Goal: Information Seeking & Learning: Learn about a topic

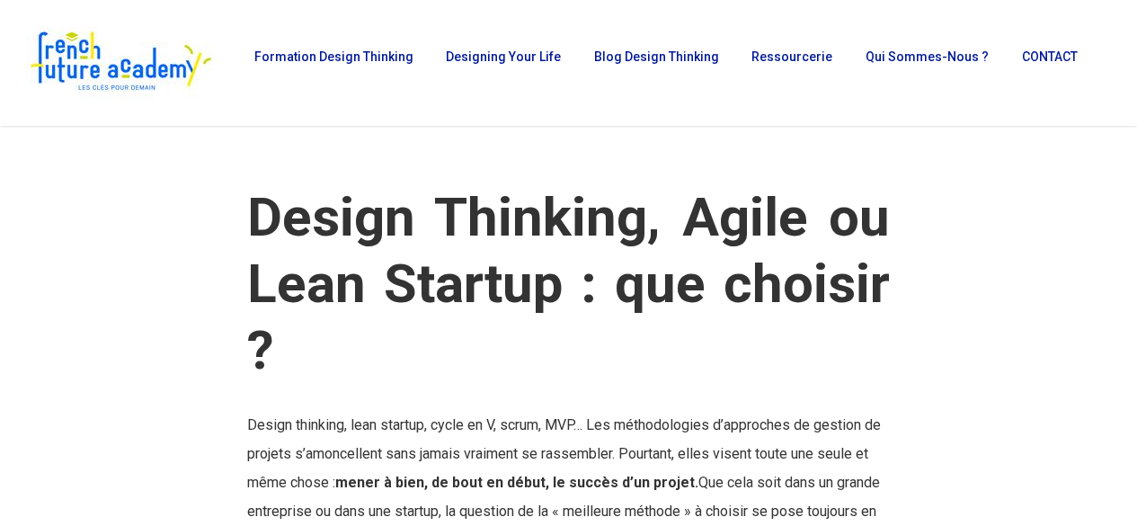
scroll to position [3739, 0]
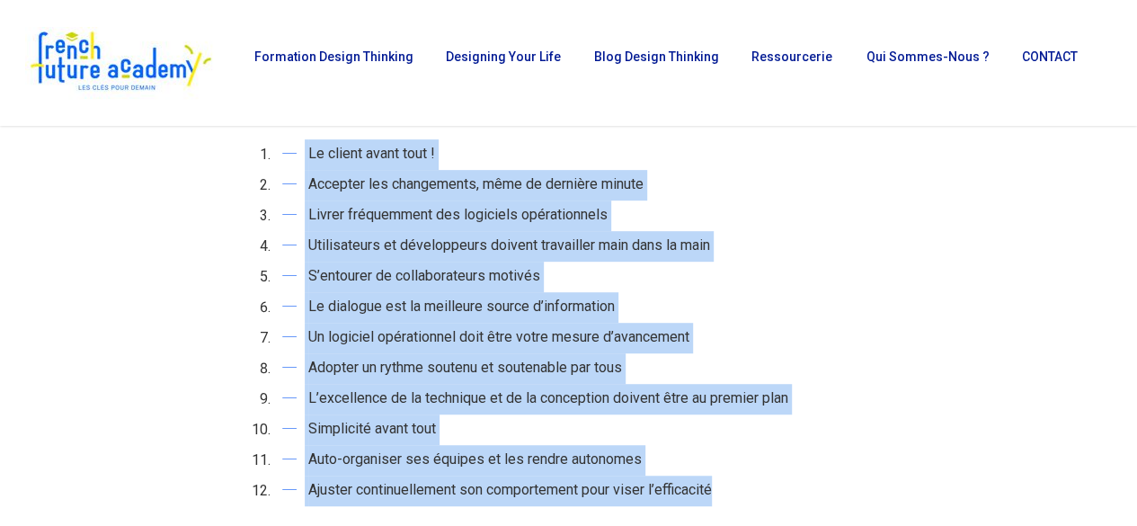
click at [640, 253] on li "Utilisateurs et développeurs doivent travailler main dans la main" at bounding box center [582, 246] width 616 height 31
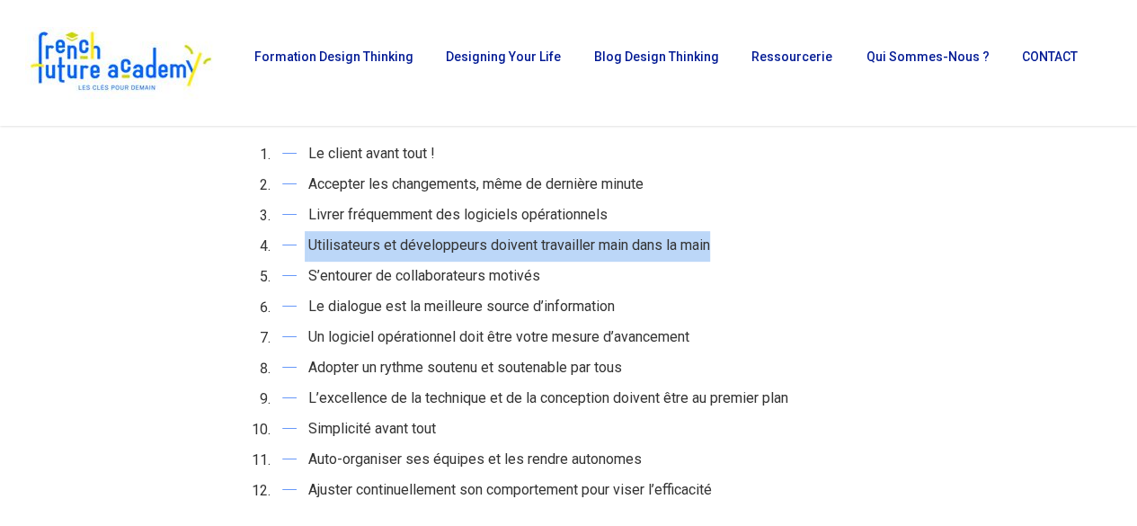
drag, startPoint x: 718, startPoint y: 249, endPoint x: 302, endPoint y: 257, distance: 415.5
click at [302, 257] on li "Utilisateurs et développeurs doivent travailler main dans la main" at bounding box center [582, 246] width 616 height 31
copy li "Utilisateurs et développeurs doivent travailler main dans la main"
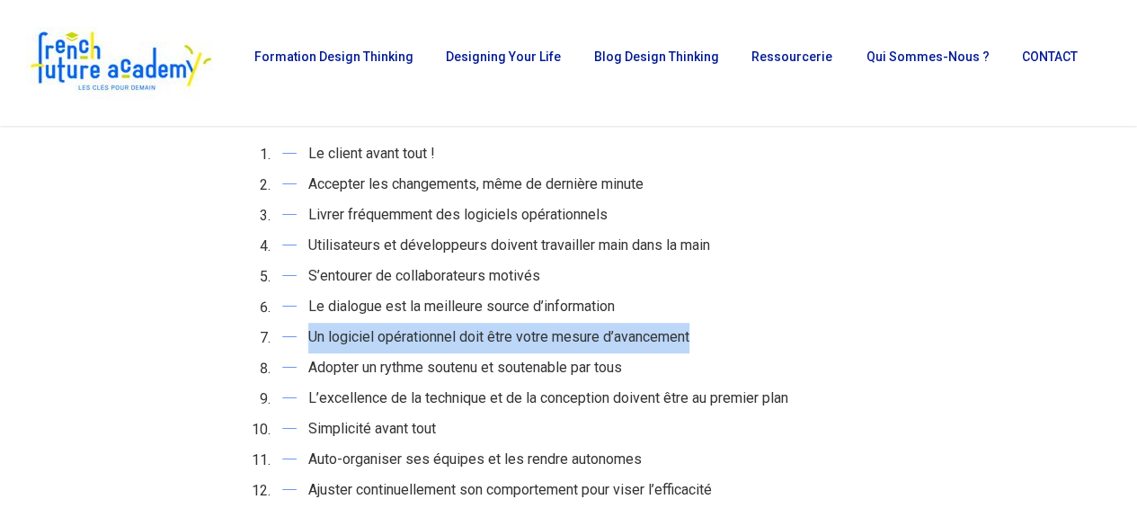
drag, startPoint x: 749, startPoint y: 332, endPoint x: 307, endPoint y: 347, distance: 442.7
click at [307, 347] on li "Un logiciel opérationnel doit être votre mesure d’avancement" at bounding box center [582, 338] width 616 height 31
copy li "Un logiciel opérationnel doit être votre mesure d’avancement"
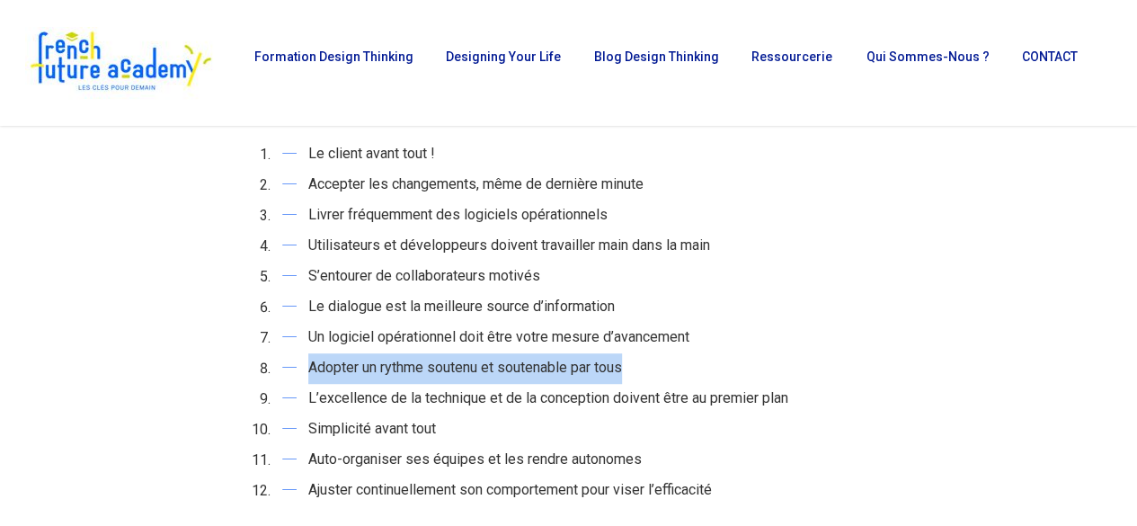
drag, startPoint x: 637, startPoint y: 377, endPoint x: 308, endPoint y: 373, distance: 328.2
click at [308, 373] on li "Adopter un rythme soutenu et soutenable par tous" at bounding box center [582, 368] width 616 height 31
copy li "Adopter un rythme soutenu et soutenable par tous"
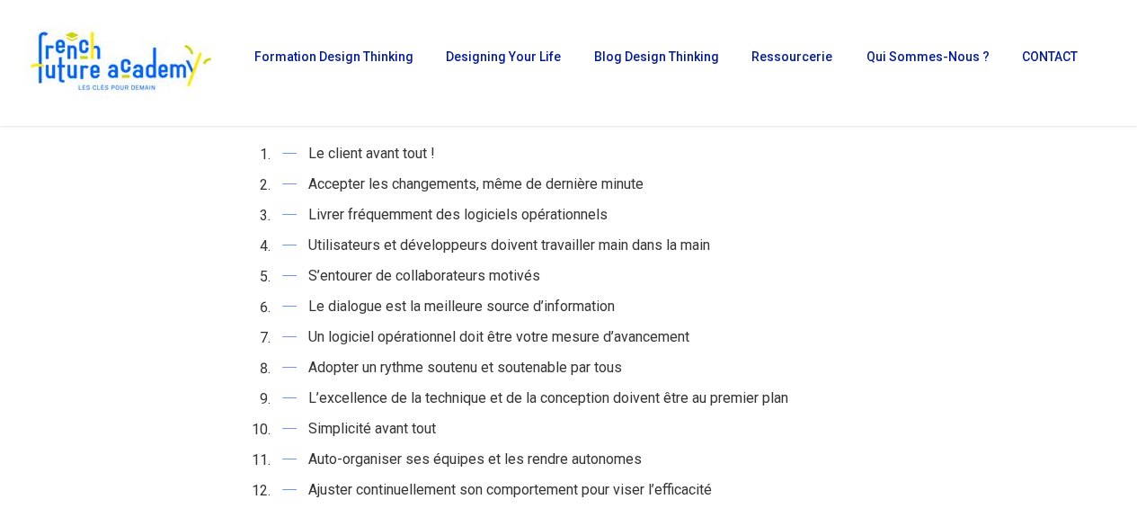
click at [468, 434] on li "Simplicité avant tout" at bounding box center [582, 430] width 616 height 31
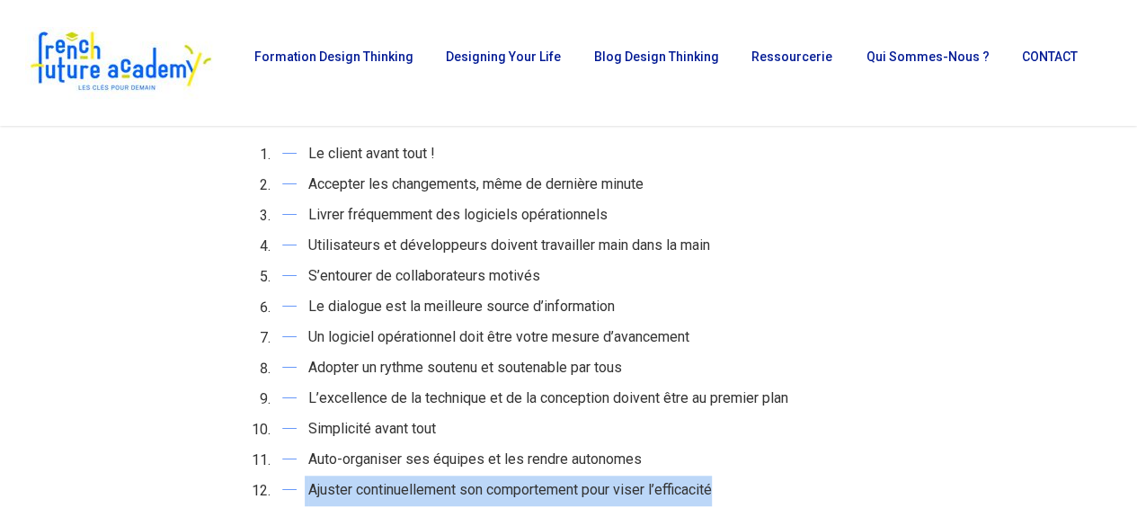
drag, startPoint x: 723, startPoint y: 490, endPoint x: 299, endPoint y: 501, distance: 424.6
click at [299, 501] on li "Ajuster continuellement son comportement pour viser l’efficacité" at bounding box center [582, 491] width 616 height 31
copy li "Ajuster continuellement son comportement pour viser l’efficacité"
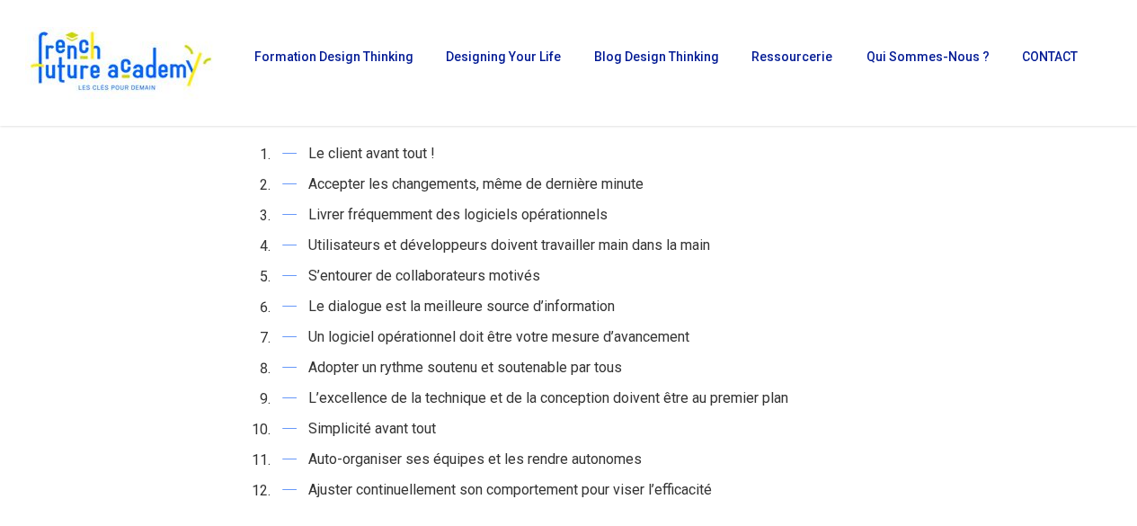
click at [604, 458] on li "Auto-organiser ses équipes et les rendre autonomes" at bounding box center [582, 460] width 616 height 31
drag, startPoint x: 457, startPoint y: 433, endPoint x: 308, endPoint y: 434, distance: 148.4
click at [308, 434] on li "Simplicité avant tout" at bounding box center [582, 430] width 616 height 31
copy li "Simplicité avant tout"
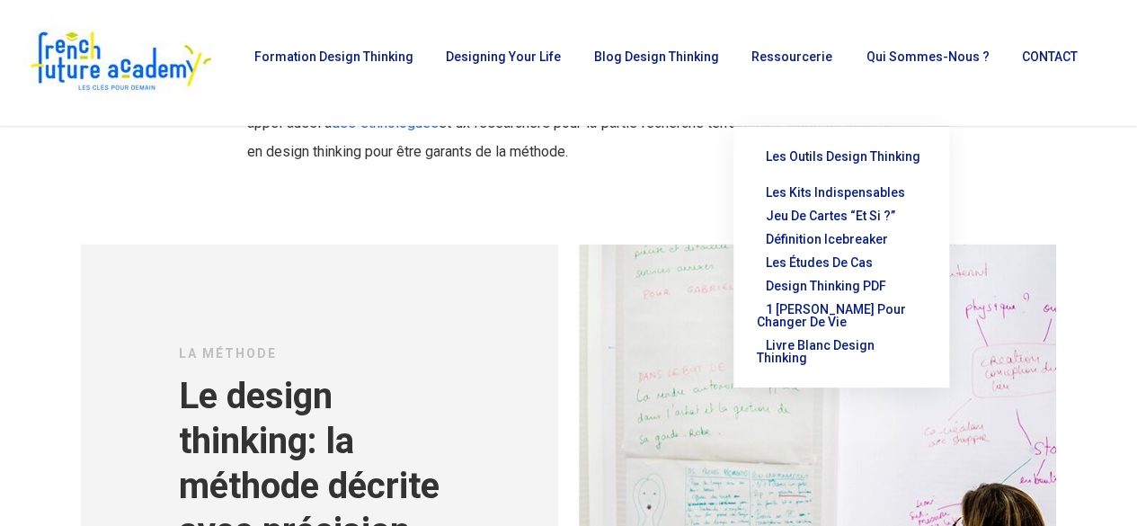
scroll to position [5436, 0]
